Goal: Transaction & Acquisition: Purchase product/service

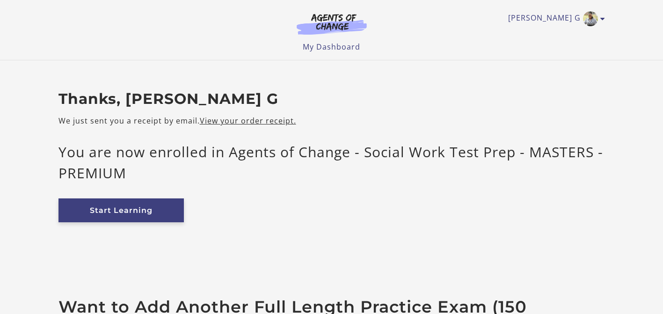
click at [138, 214] on link "Start Learning" at bounding box center [120, 210] width 125 height 24
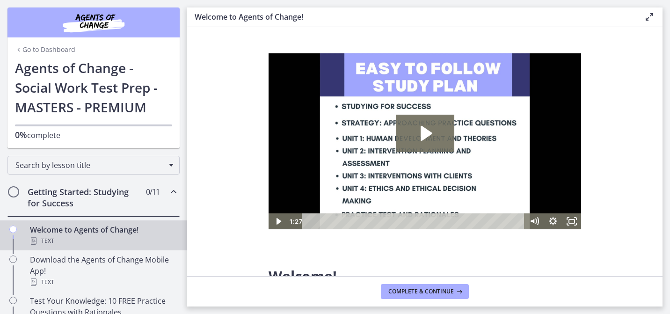
click at [59, 48] on link "Go to Dashboard" at bounding box center [45, 49] width 60 height 9
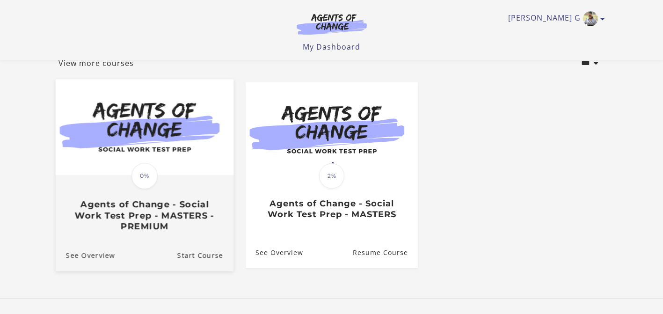
scroll to position [62, 0]
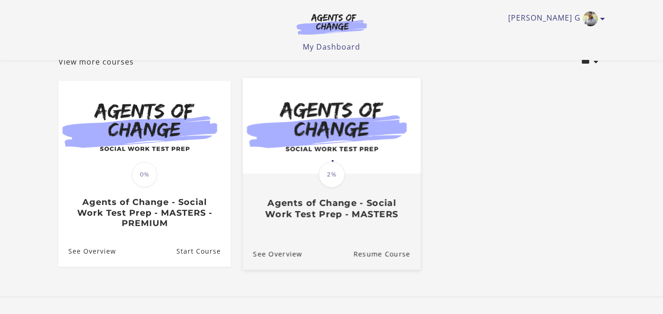
click at [314, 131] on img at bounding box center [331, 126] width 178 height 96
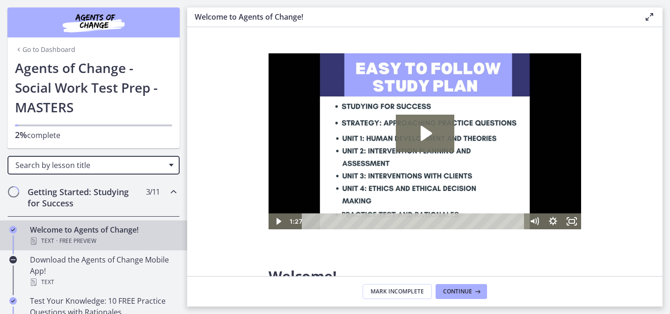
click at [87, 163] on span "Search by lesson title" at bounding box center [89, 165] width 149 height 10
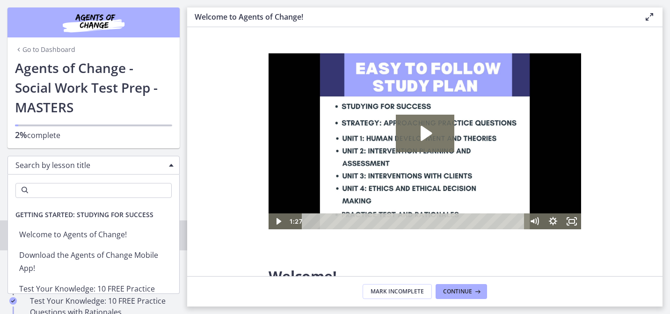
click at [211, 112] on section "Welcome! We are grateful that you have placed your trust in Agents of Change to…" at bounding box center [424, 151] width 475 height 249
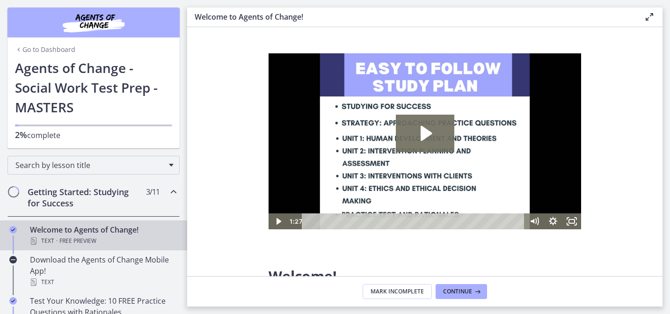
click at [54, 46] on link "Go to Dashboard" at bounding box center [45, 49] width 60 height 9
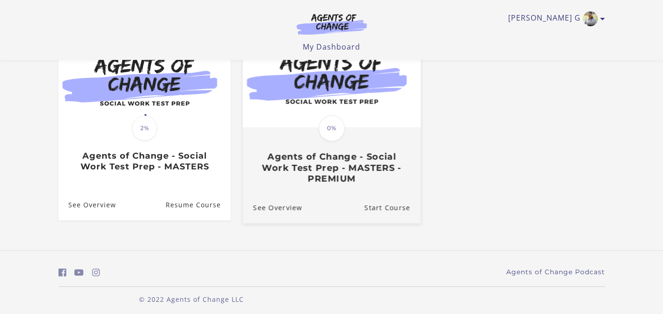
scroll to position [101, 0]
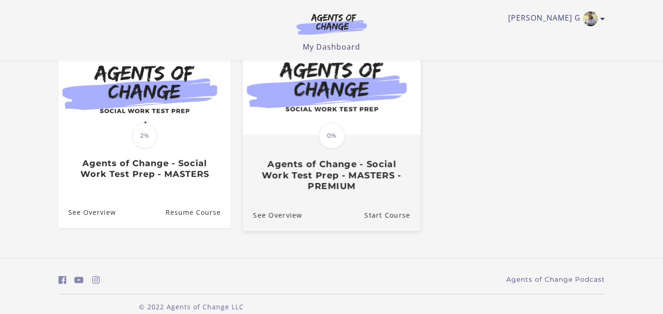
click at [290, 142] on div "Translation missing: en.liquid.partials.dashboard_course_card.progress_descript…" at bounding box center [331, 164] width 178 height 56
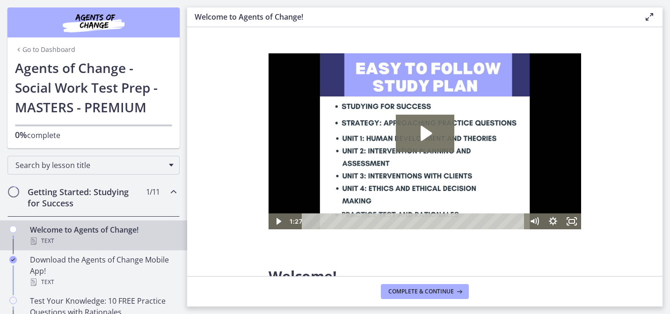
click at [94, 22] on img "Chapters" at bounding box center [93, 22] width 112 height 22
click at [237, 77] on section "Welcome! We are grateful that you have placed your trust in Agents of Change to…" at bounding box center [424, 151] width 475 height 249
click at [249, 18] on h3 "Welcome to Agents of Change!" at bounding box center [412, 16] width 434 height 11
click at [52, 18] on img "Chapters" at bounding box center [93, 22] width 112 height 22
click at [85, 27] on img "Chapters" at bounding box center [93, 22] width 112 height 22
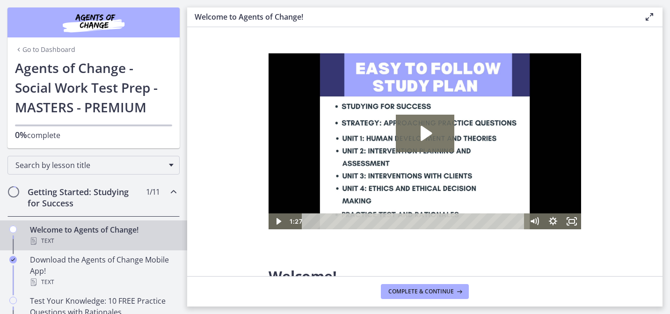
click at [646, 19] on icon at bounding box center [649, 16] width 11 height 11
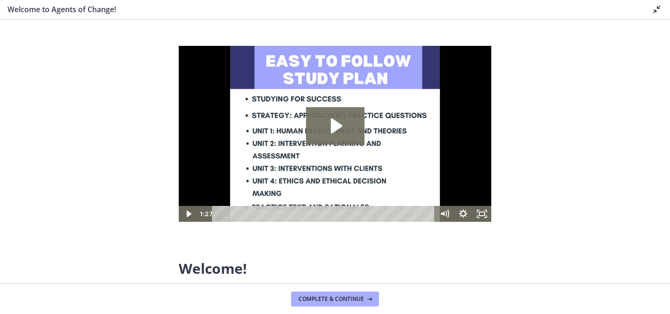
click at [655, 12] on icon at bounding box center [656, 9] width 11 height 11
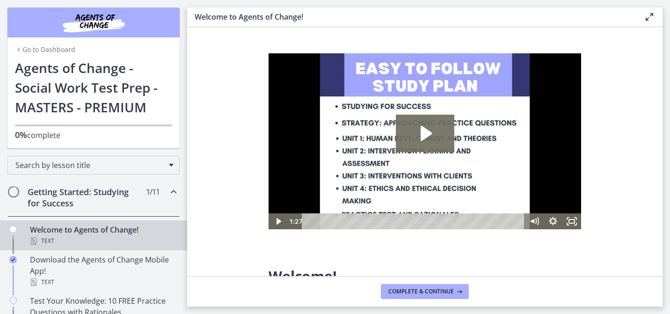
click at [102, 22] on img "Chapters" at bounding box center [93, 22] width 112 height 22
click at [37, 20] on img "Chapters" at bounding box center [93, 22] width 112 height 22
